Goal: Ask a question

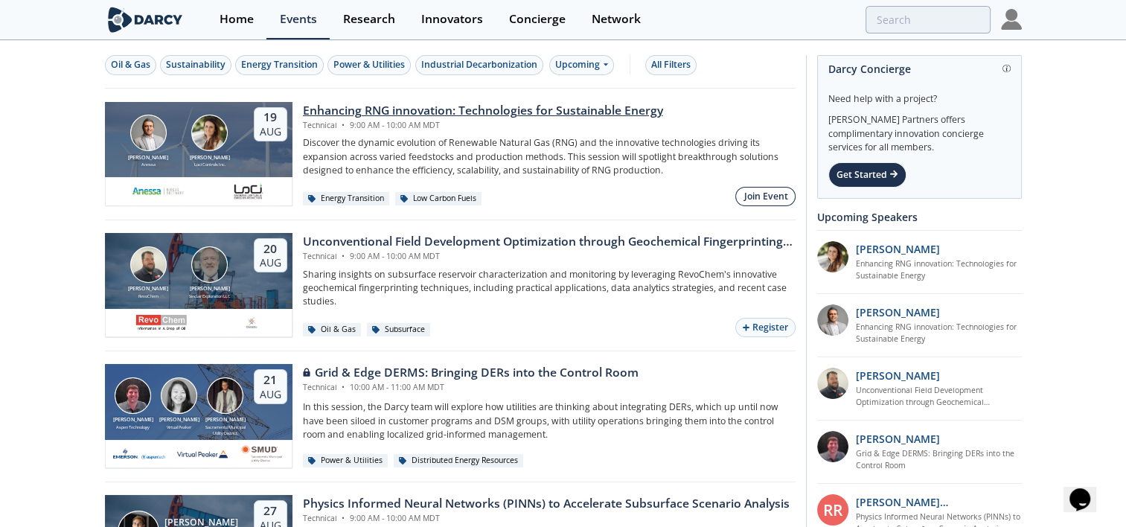
click at [764, 195] on div "Join Event" at bounding box center [766, 196] width 44 height 13
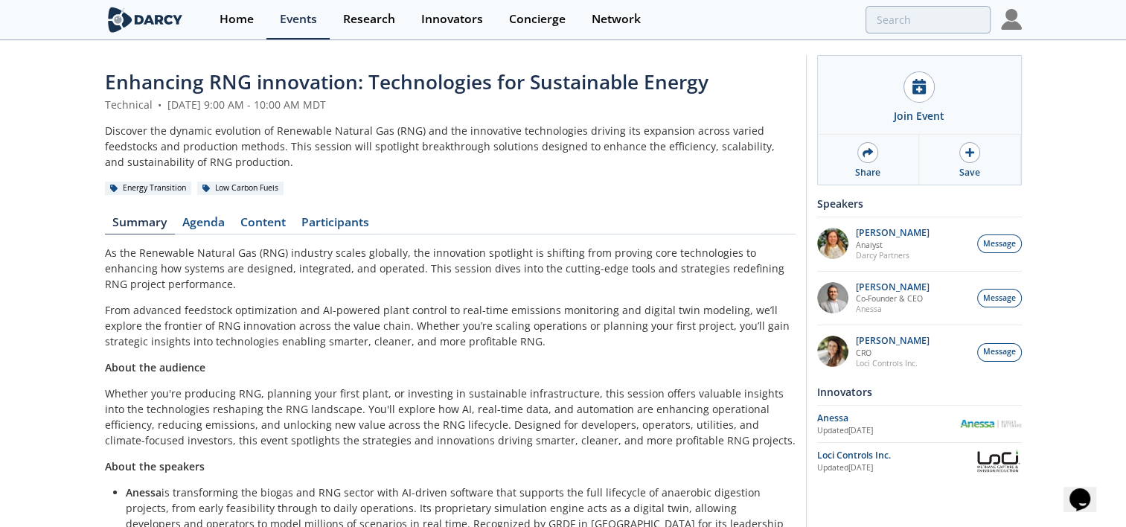
click at [1009, 18] on img at bounding box center [1011, 19] width 21 height 21
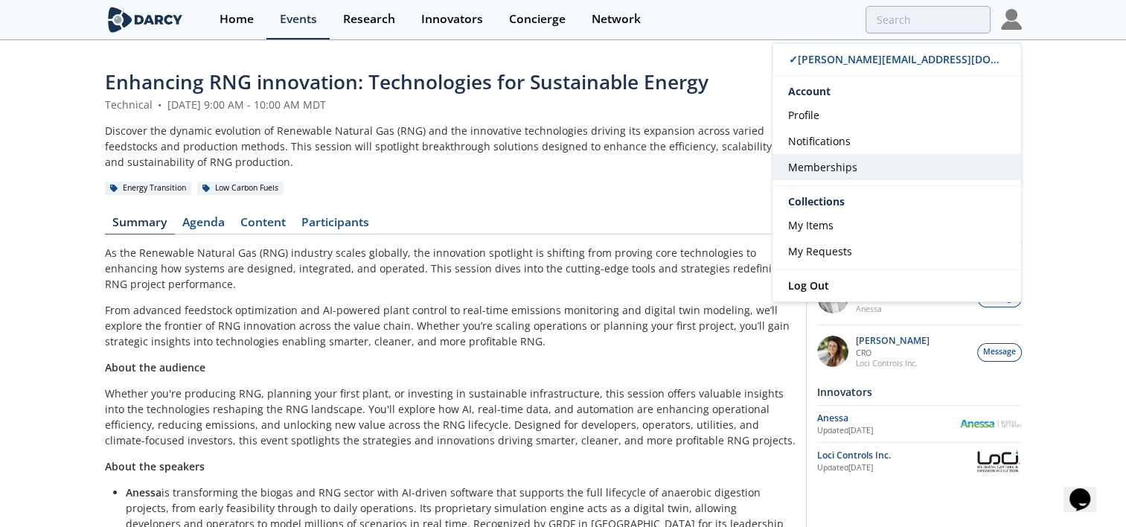
click at [816, 169] on span "Memberships" at bounding box center [822, 167] width 69 height 14
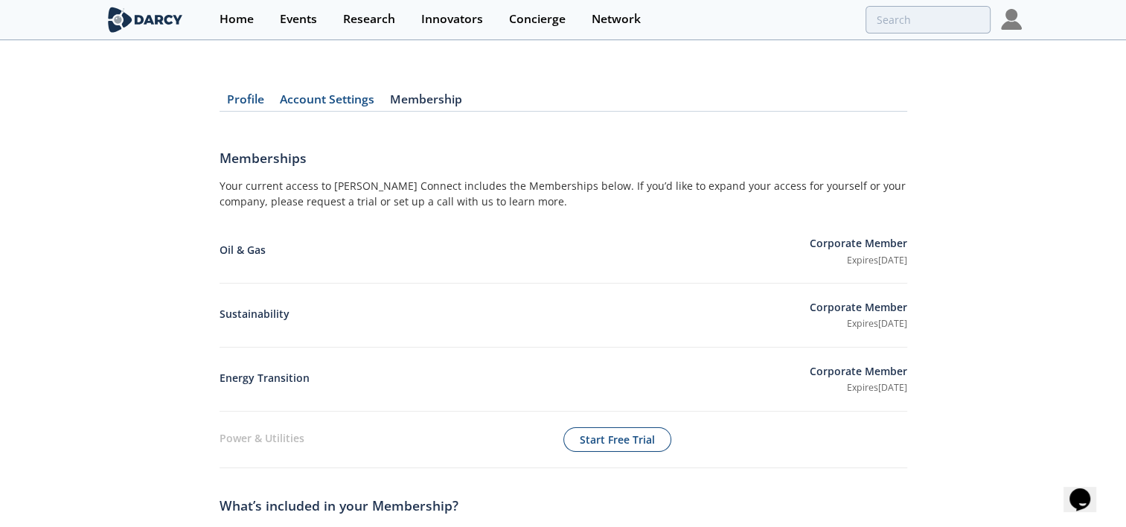
click at [313, 97] on link "Account Settings" at bounding box center [327, 103] width 110 height 18
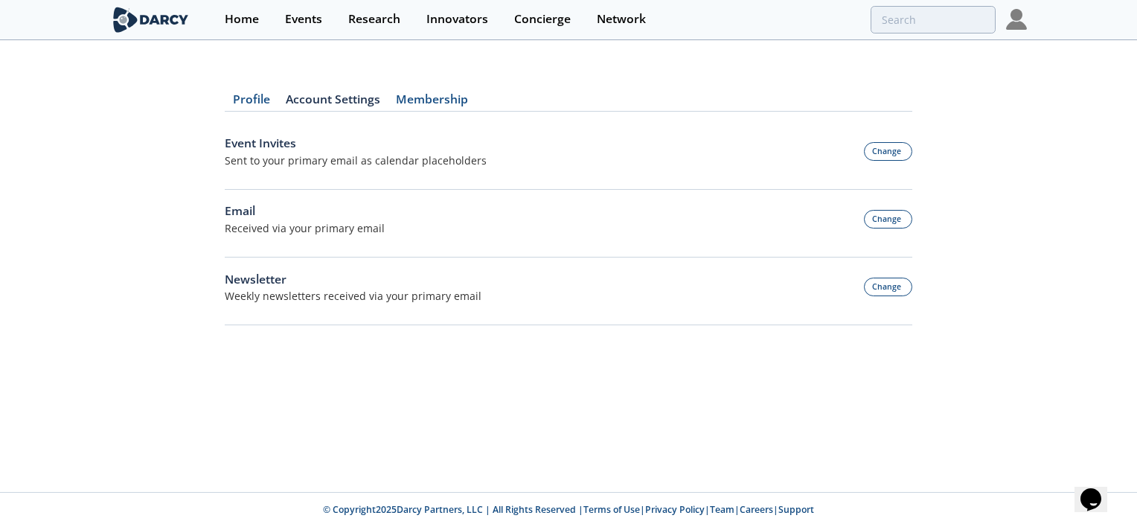
click at [316, 95] on link "Account Settings" at bounding box center [333, 103] width 110 height 18
click at [235, 100] on link "Profile" at bounding box center [251, 103] width 53 height 18
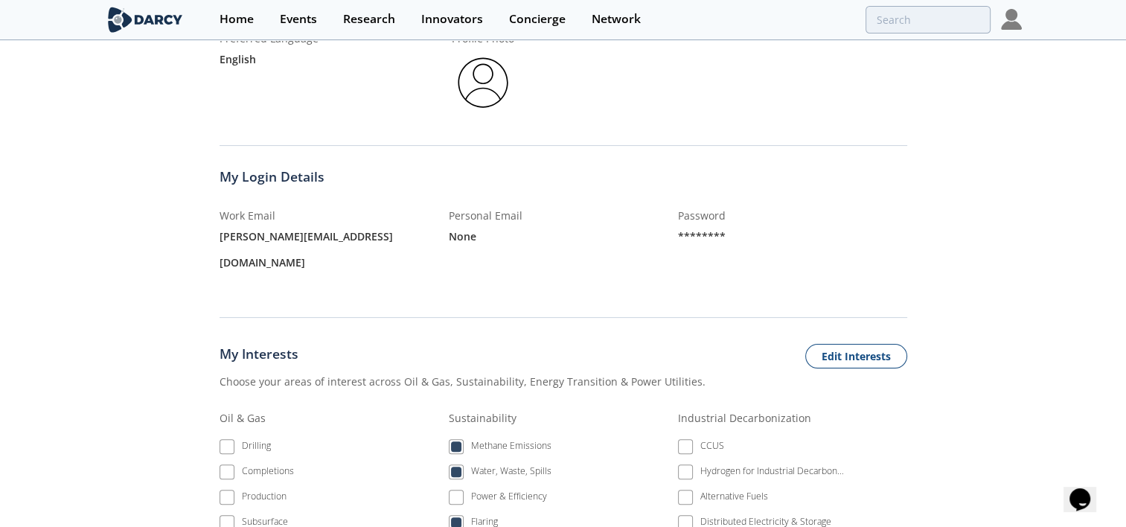
scroll to position [16, 0]
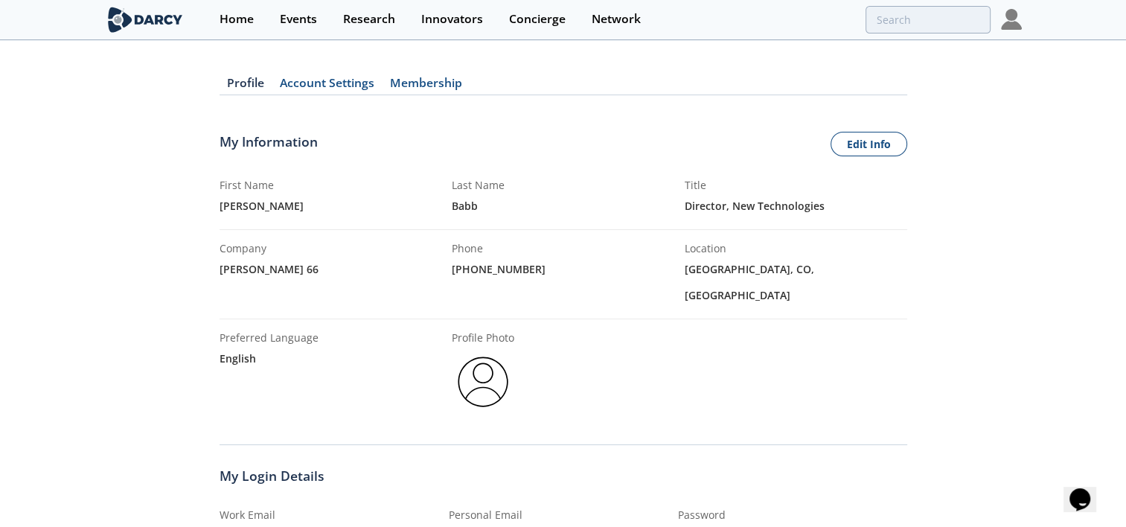
drag, startPoint x: 52, startPoint y: 0, endPoint x: 561, endPoint y: 93, distance: 517.4
click at [561, 93] on nav "Profile Account Settings Membership" at bounding box center [564, 86] width 688 height 18
click at [528, 21] on div "Concierge" at bounding box center [537, 19] width 57 height 12
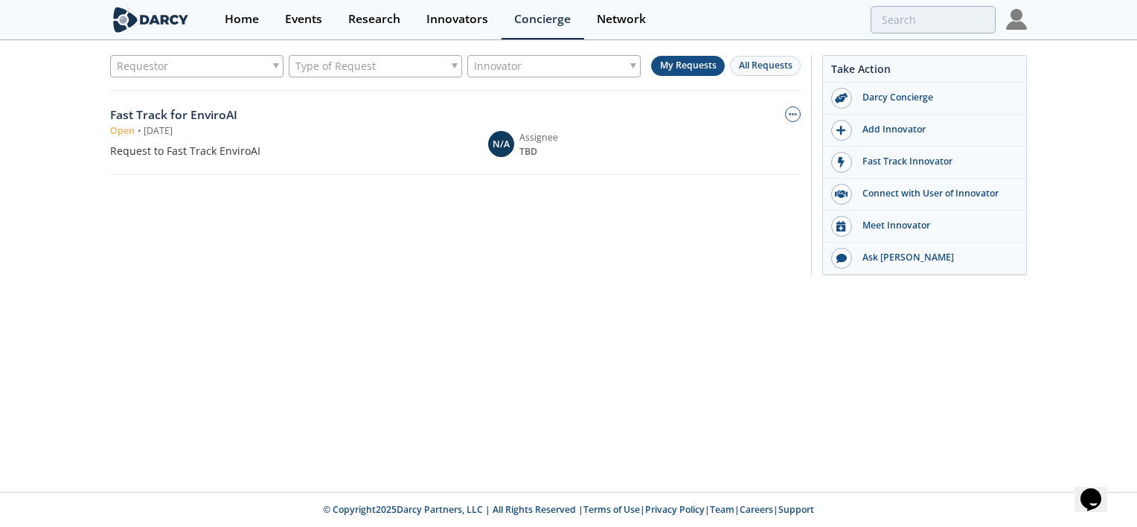
click at [1094, 488] on icon "$i18n('chat', 'chat_widget')" at bounding box center [1091, 499] width 21 height 22
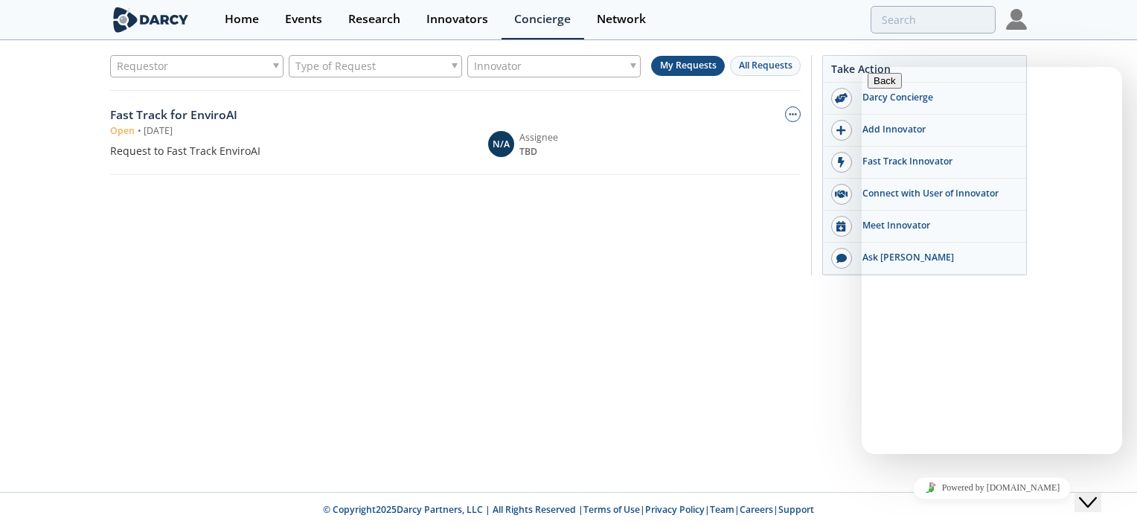
scroll to position [54, 0]
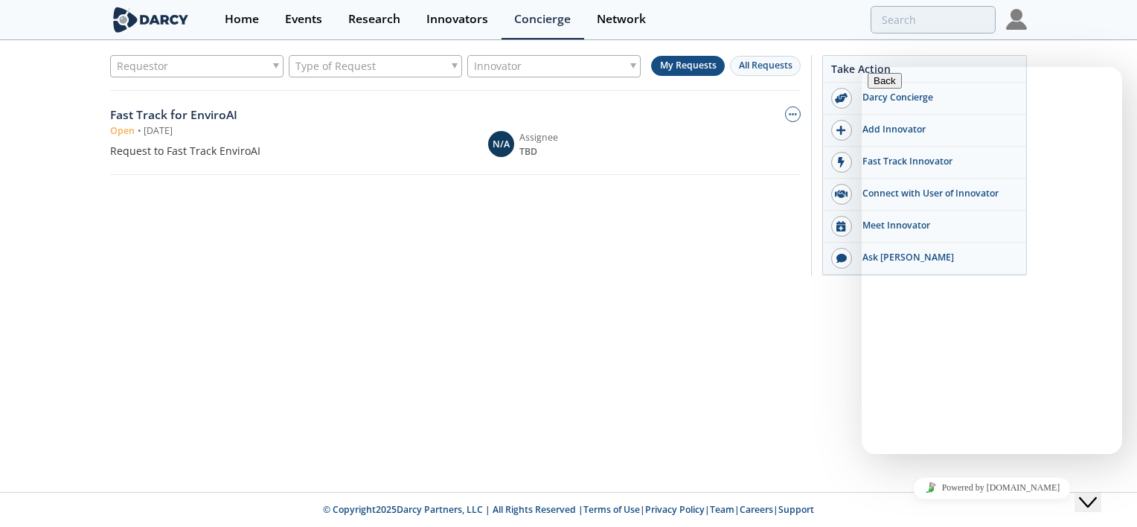
click at [833, 384] on div "Requestor Type of Request Innovator My Requests All Requests Fast Track for [GE…" at bounding box center [568, 267] width 1137 height 450
paste textarea "[PERSON_NAME] <[PERSON_NAME][EMAIL_ADDRESS][PERSON_NAME][DOMAIN_NAME]>"
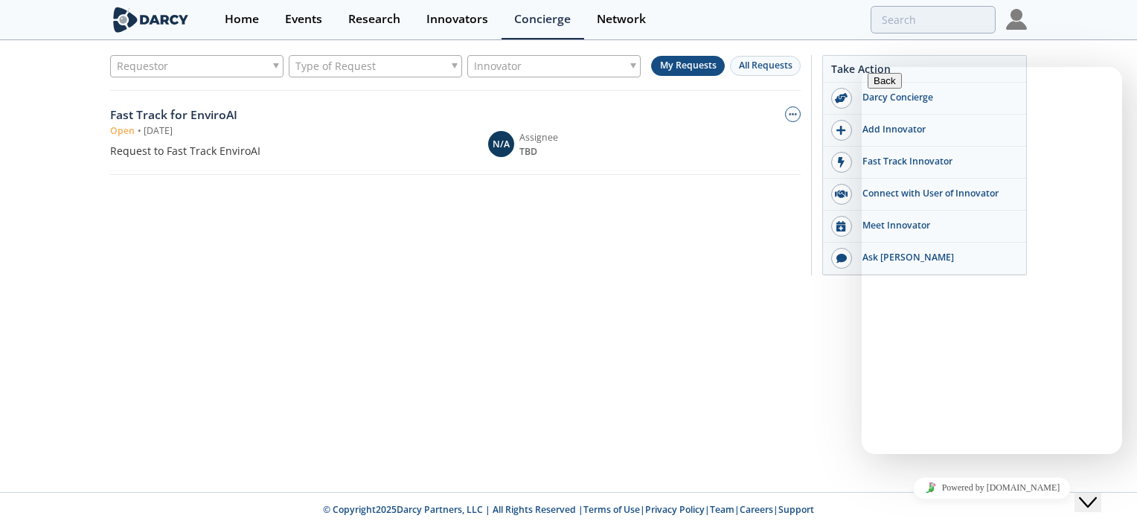
drag, startPoint x: 1050, startPoint y: 253, endPoint x: 1123, endPoint y: 253, distance: 72.9
click html "Back Hi, [PERSON_NAME] here. How can we help? [PERSON_NAME] * Name [PERSON_NAME…"
type textarea "I need someone to reset [PERSON_NAME] <[PERSON_NAME][EMAIL_ADDRESS][PERSON_NAME…"
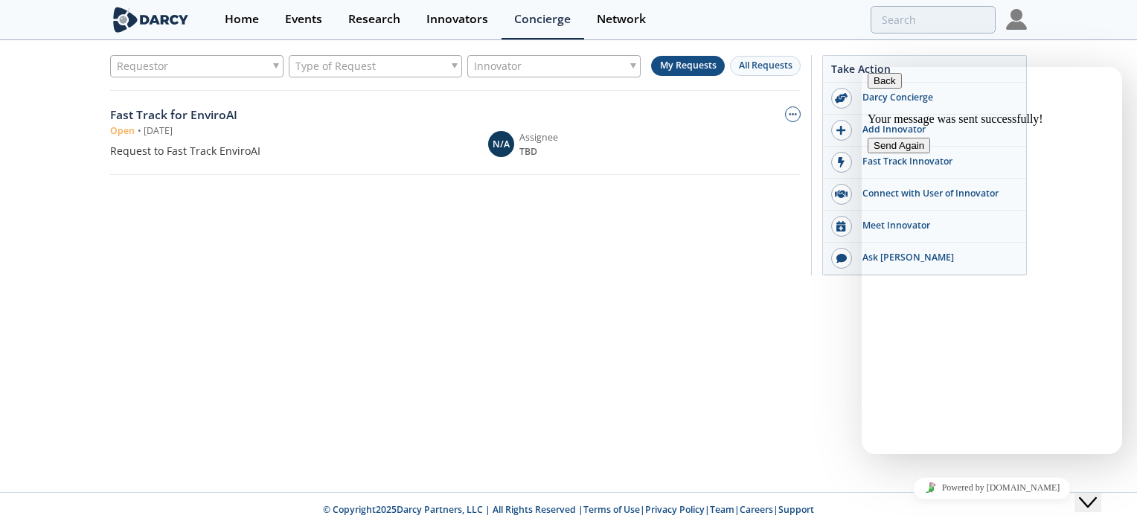
click at [874, 86] on icon "button" at bounding box center [874, 80] width 0 height 11
click at [793, 343] on div "Requestor Type of Request Innovator My Requests All Requests Fast Track for [GE…" at bounding box center [568, 267] width 1137 height 450
drag, startPoint x: 399, startPoint y: 259, endPoint x: 399, endPoint y: 246, distance: 12.7
click at [399, 259] on div "Requestor Type of Request Innovator My Requests All Requests Fast Track for [GE…" at bounding box center [455, 162] width 691 height 215
